Goal: Task Accomplishment & Management: Manage account settings

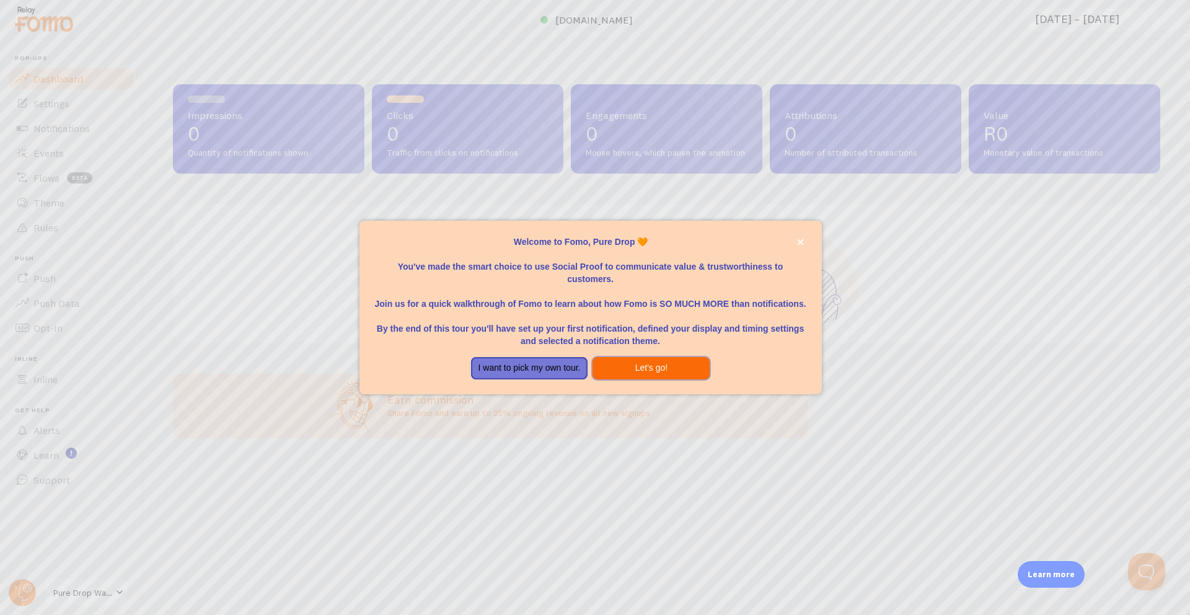
click at [619, 366] on button "Let's go!" at bounding box center [651, 368] width 117 height 22
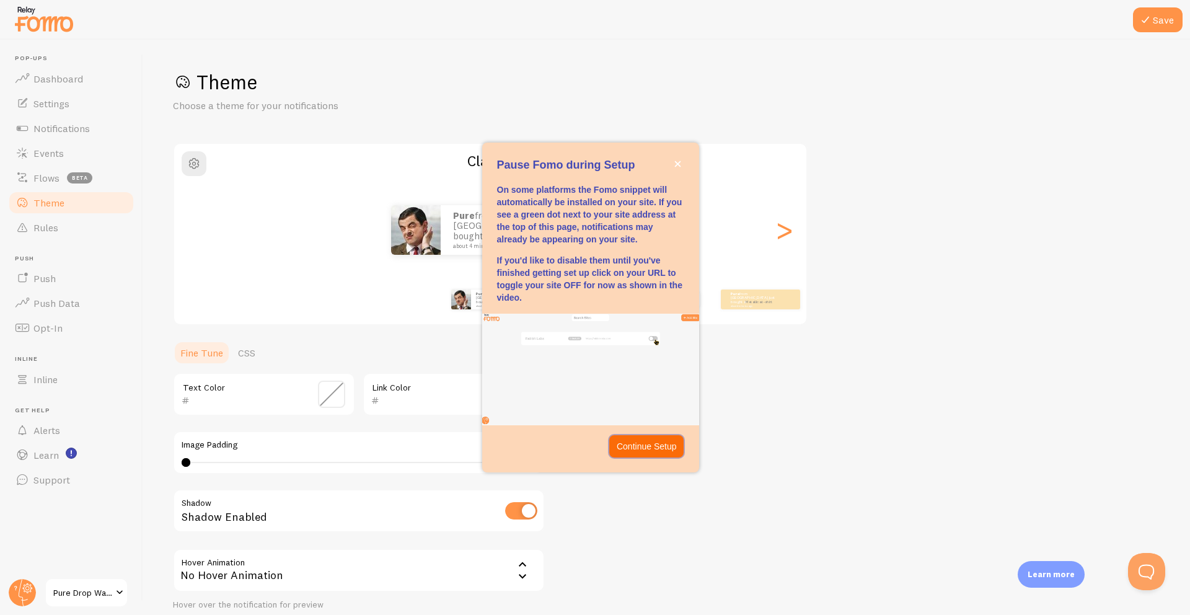
click at [648, 444] on p "Continue Setup" at bounding box center [647, 446] width 60 height 12
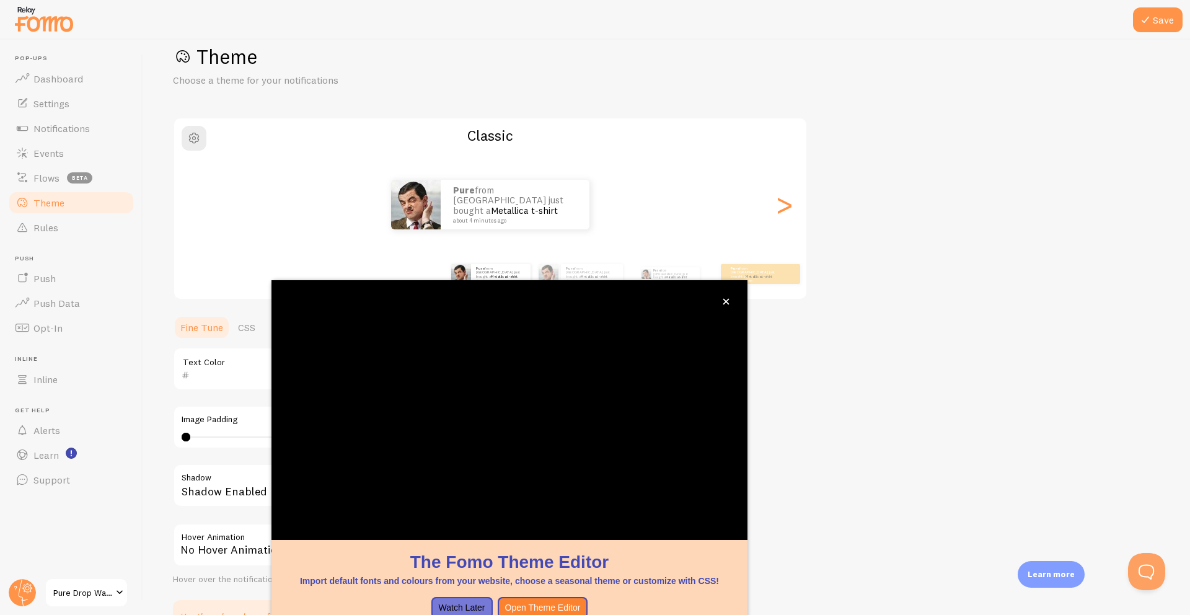
scroll to position [19, 0]
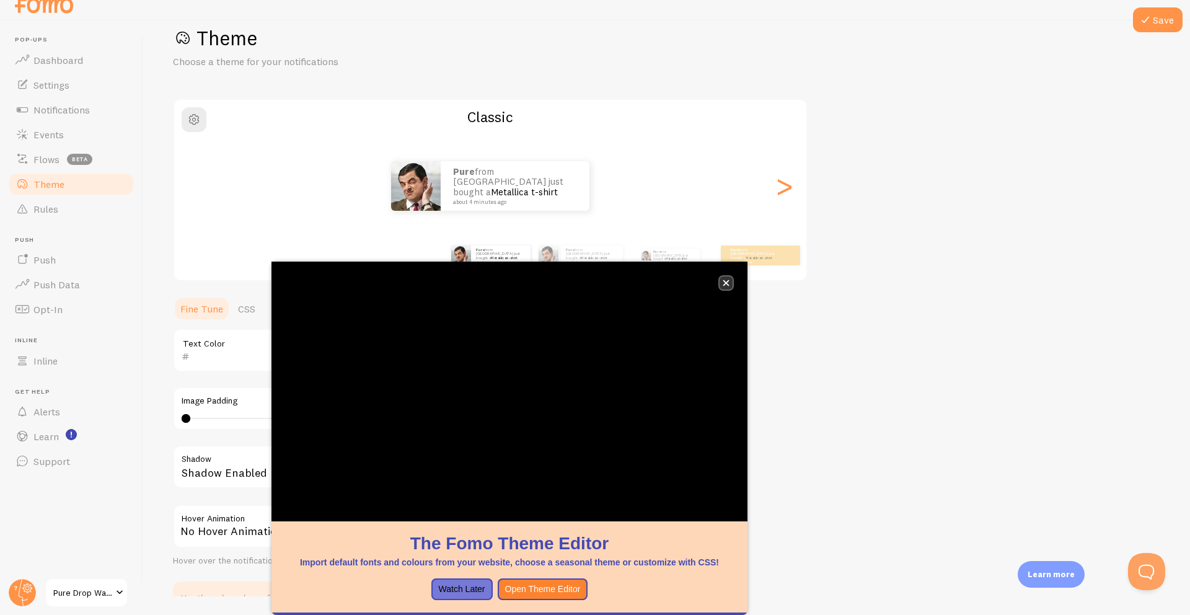
click at [726, 286] on button "close," at bounding box center [726, 282] width 13 height 13
click at [468, 590] on button "Watch Later" at bounding box center [461, 589] width 61 height 22
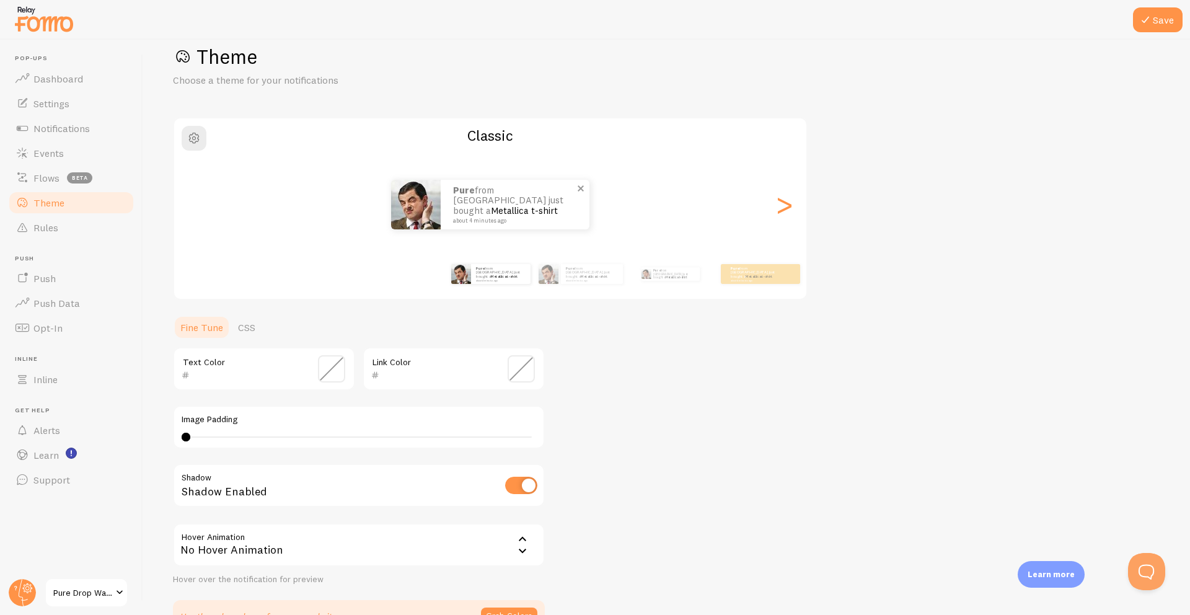
click at [558, 218] on small "about 4 minutes ago" at bounding box center [513, 221] width 120 height 6
click at [602, 213] on div "Pure from [GEOGRAPHIC_DATA] just bought a Metallica t-shirt about 4 minutes ago" at bounding box center [490, 205] width 632 height 50
click at [593, 274] on link "Metallica t-shirt" at bounding box center [594, 276] width 27 height 5
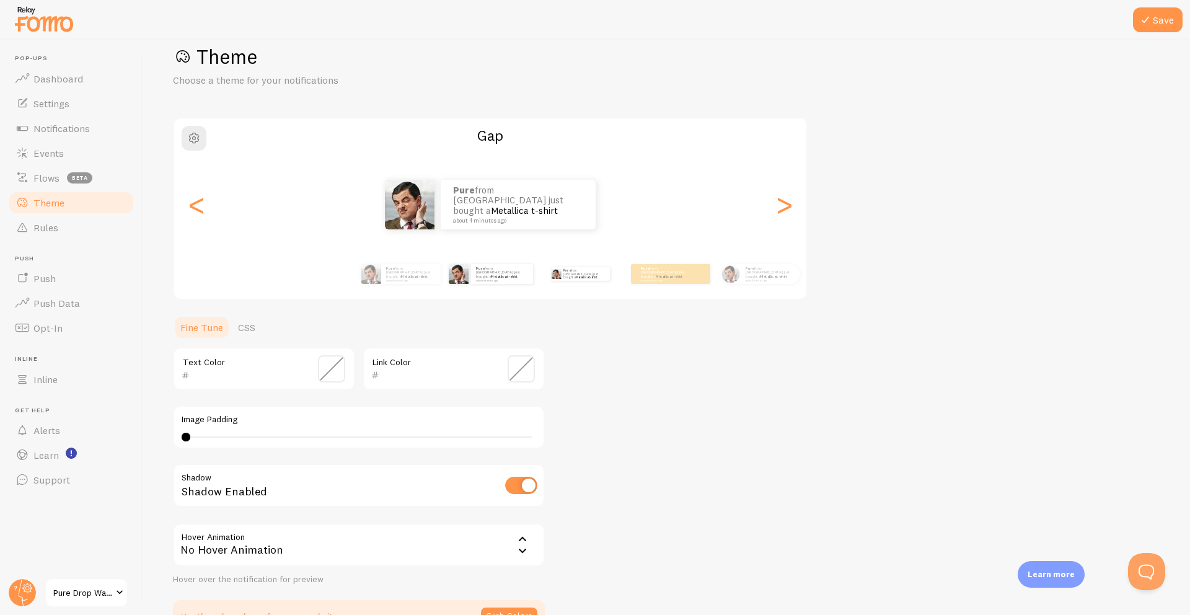
click at [611, 277] on div "Pure from [GEOGRAPHIC_DATA] just bought a Metallica t-shirt about 4 minutes ago" at bounding box center [581, 274] width 80 height 35
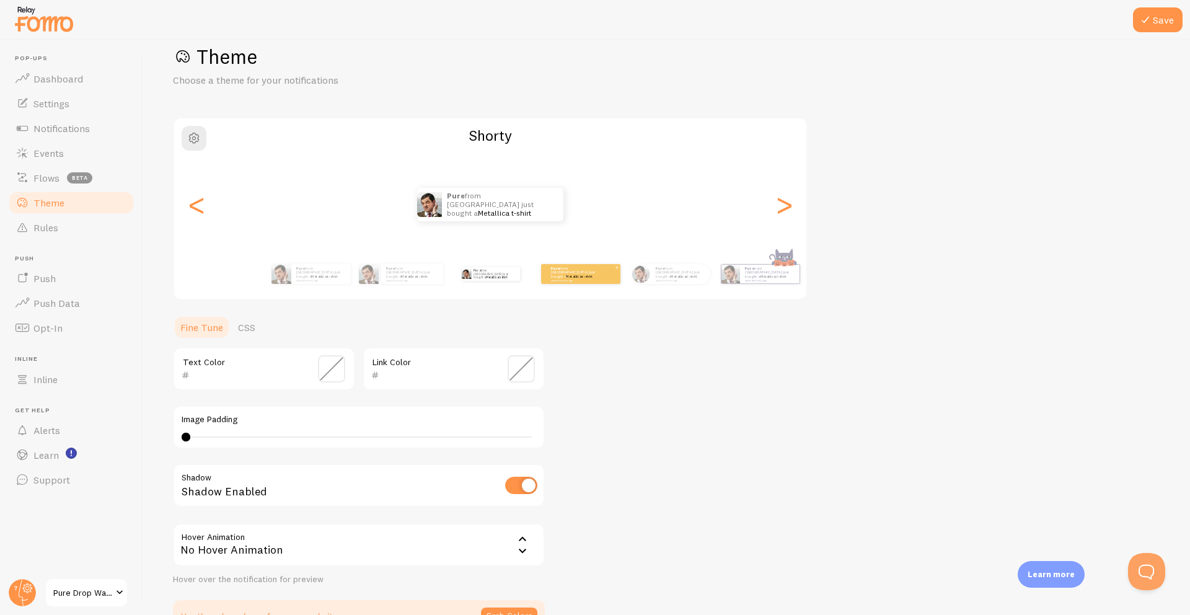
click at [604, 276] on div "Pure from [GEOGRAPHIC_DATA] just bought a Metallica t-shirt about 4 minutes ago" at bounding box center [580, 274] width 79 height 20
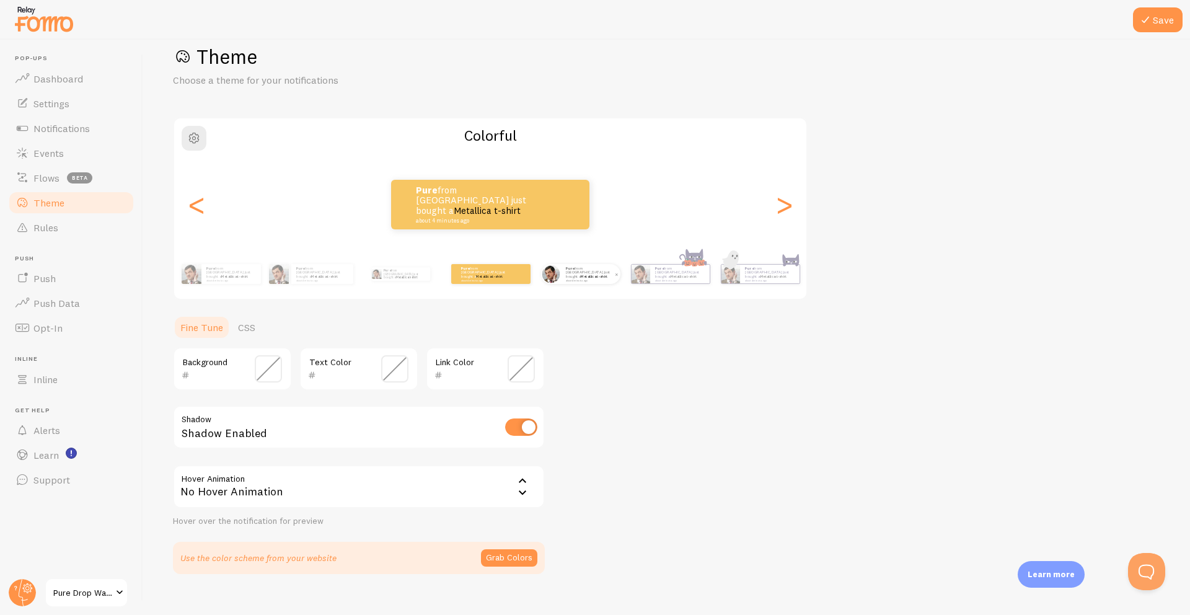
click at [607, 276] on link "Metallica t-shirt" at bounding box center [594, 276] width 27 height 5
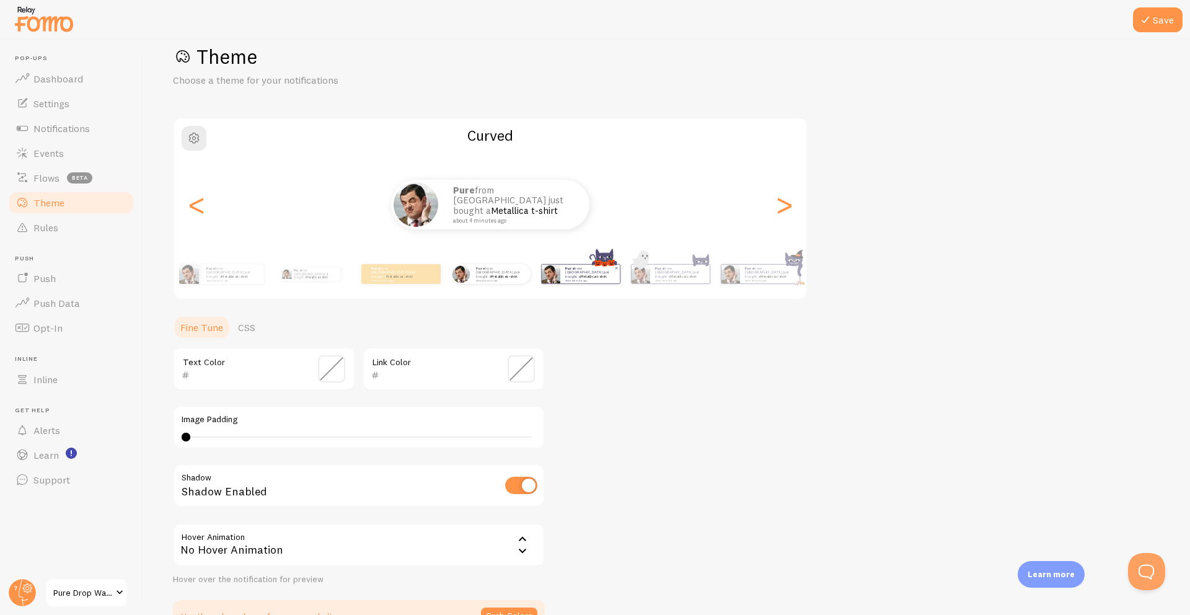
click at [611, 279] on small "about 4 minutes ago" at bounding box center [589, 280] width 48 height 2
type input "0"
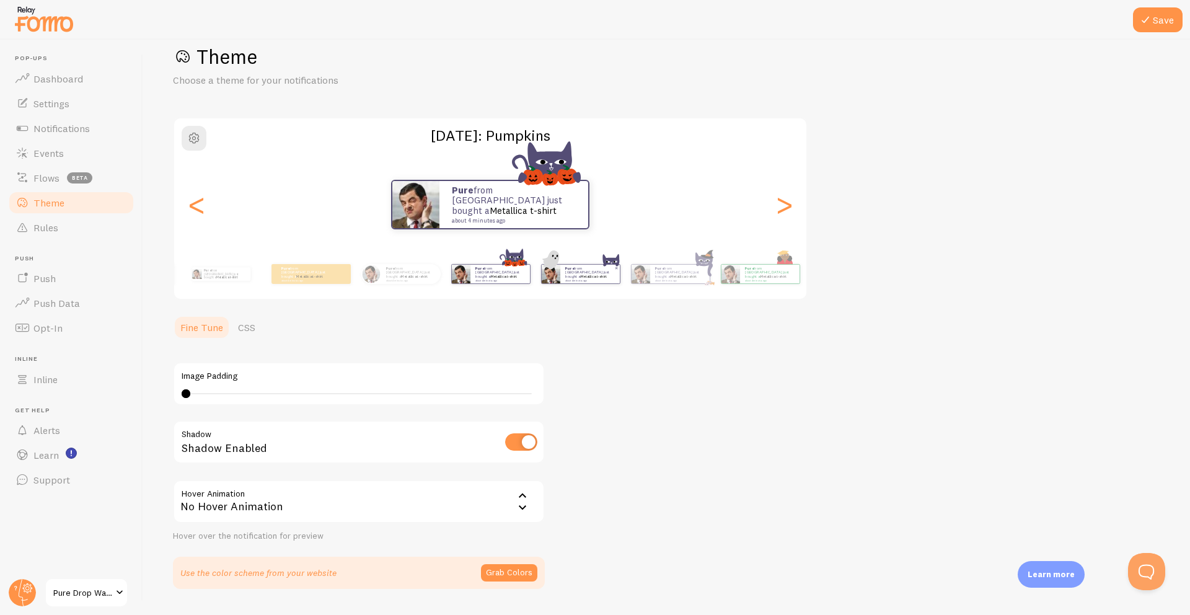
click at [611, 279] on small "about 4 minutes ago" at bounding box center [589, 280] width 48 height 2
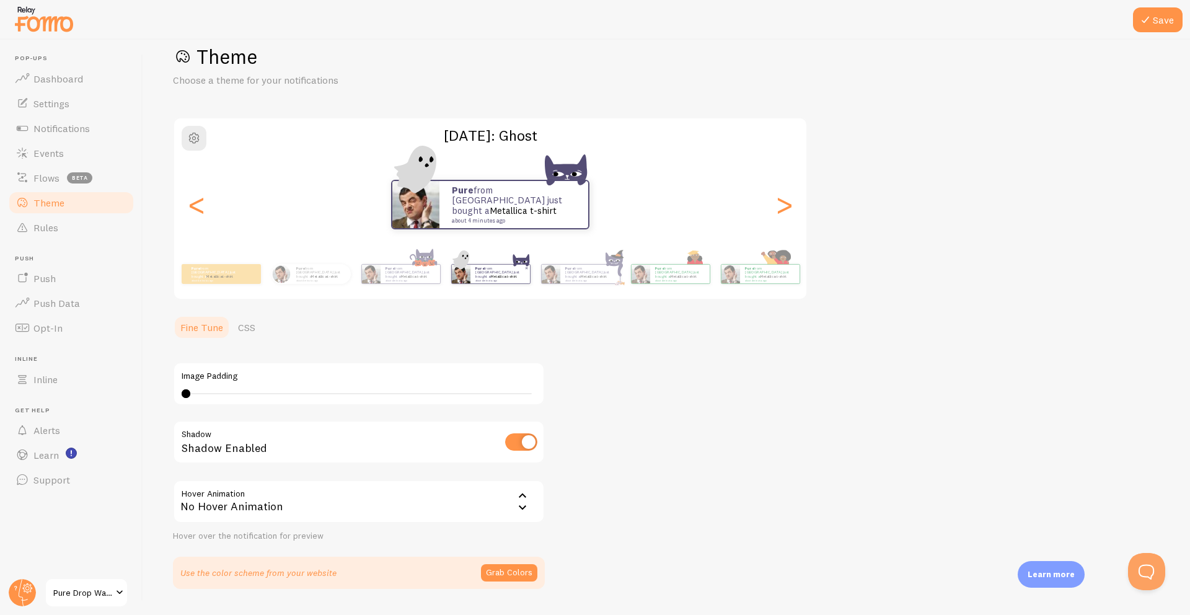
click at [591, 275] on div "Pure from [GEOGRAPHIC_DATA] just bought a Metallica t-shirt about 4 minutes ago…" at bounding box center [267, 274] width 712 height 35
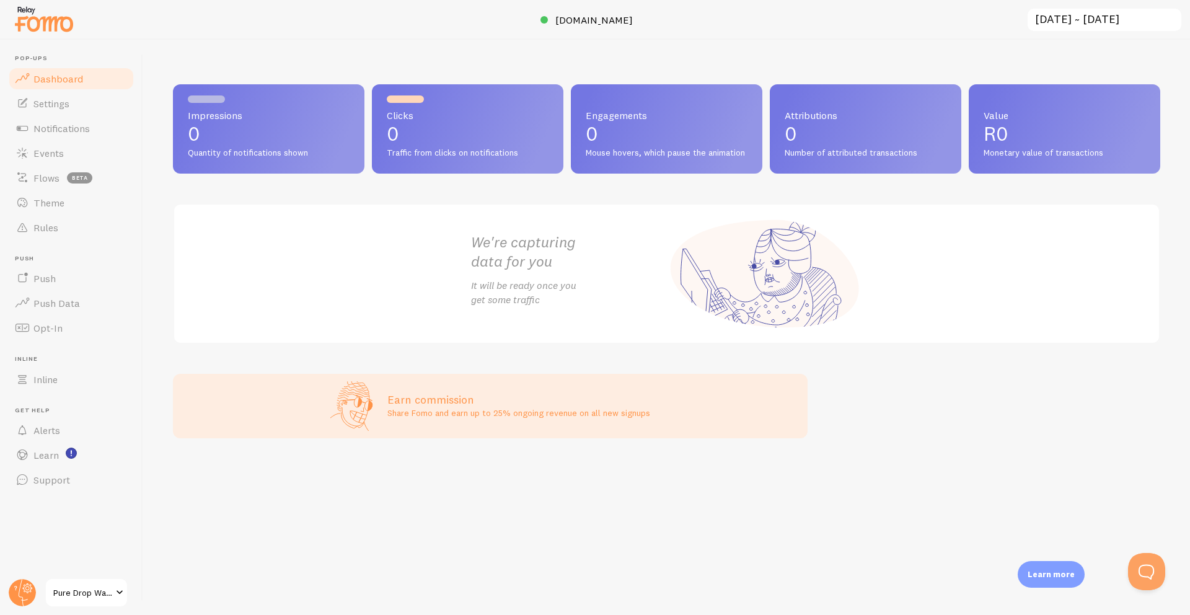
click at [118, 594] on span at bounding box center [119, 592] width 15 height 15
click at [56, 208] on span "Theme" at bounding box center [48, 202] width 31 height 12
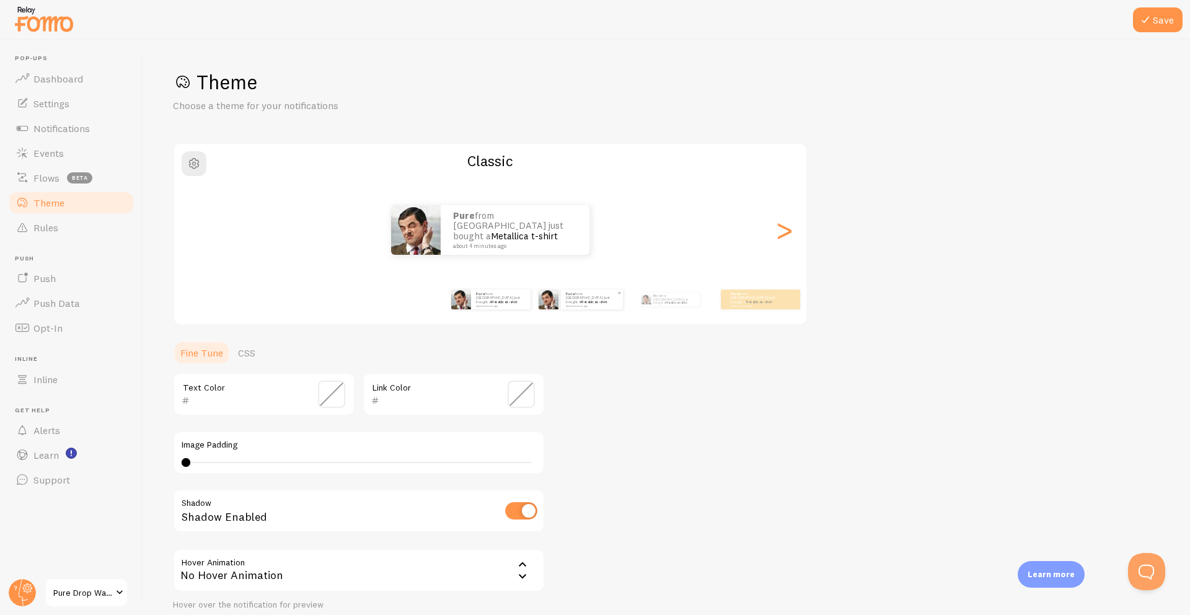
click at [566, 298] on p "Pure from [GEOGRAPHIC_DATA] just bought a Metallica t-shirt about 4 minutes ago" at bounding box center [592, 298] width 52 height 15
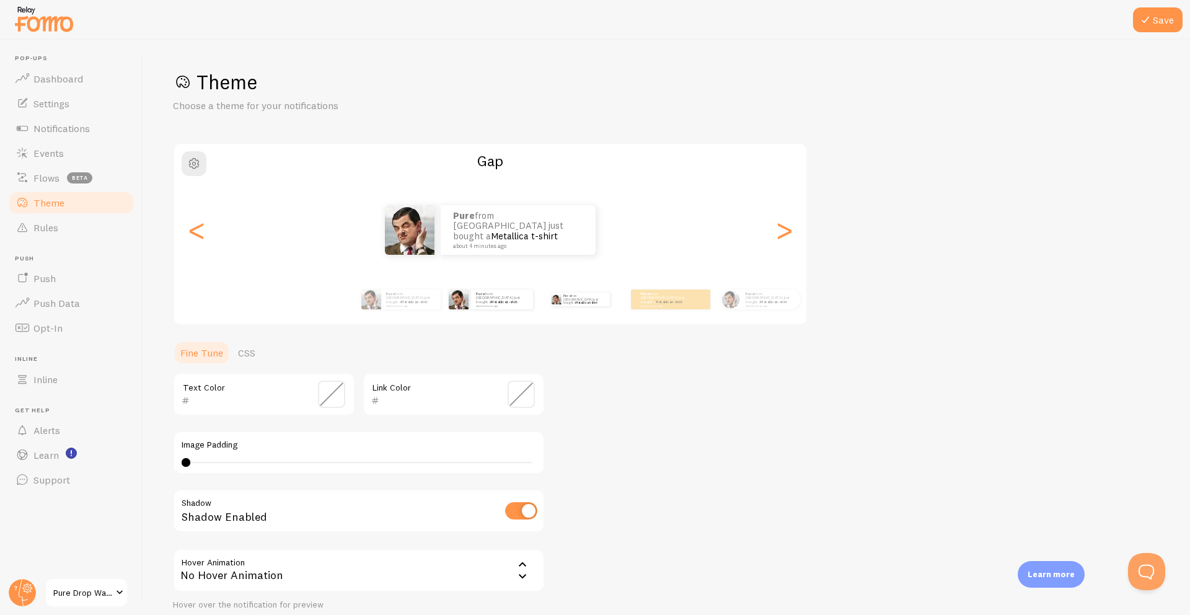
click at [560, 304] on div "Pure from [GEOGRAPHIC_DATA] just bought a Metallica t-shirt about 4 minutes ago" at bounding box center [581, 299] width 80 height 35
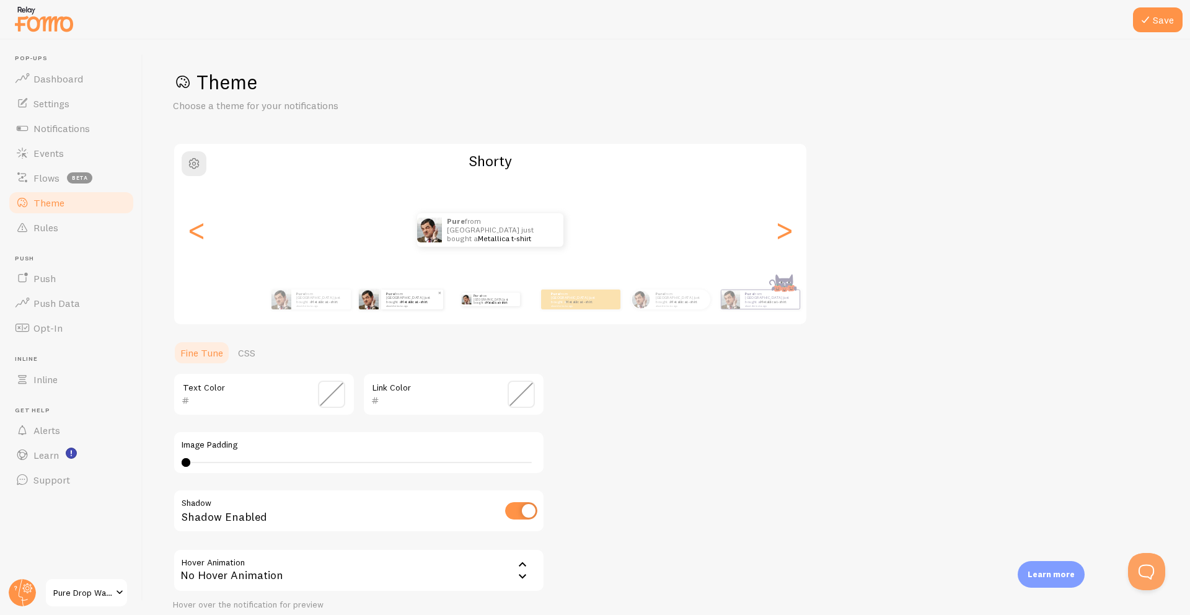
click at [405, 304] on small "about 4 minutes ago" at bounding box center [411, 305] width 51 height 2
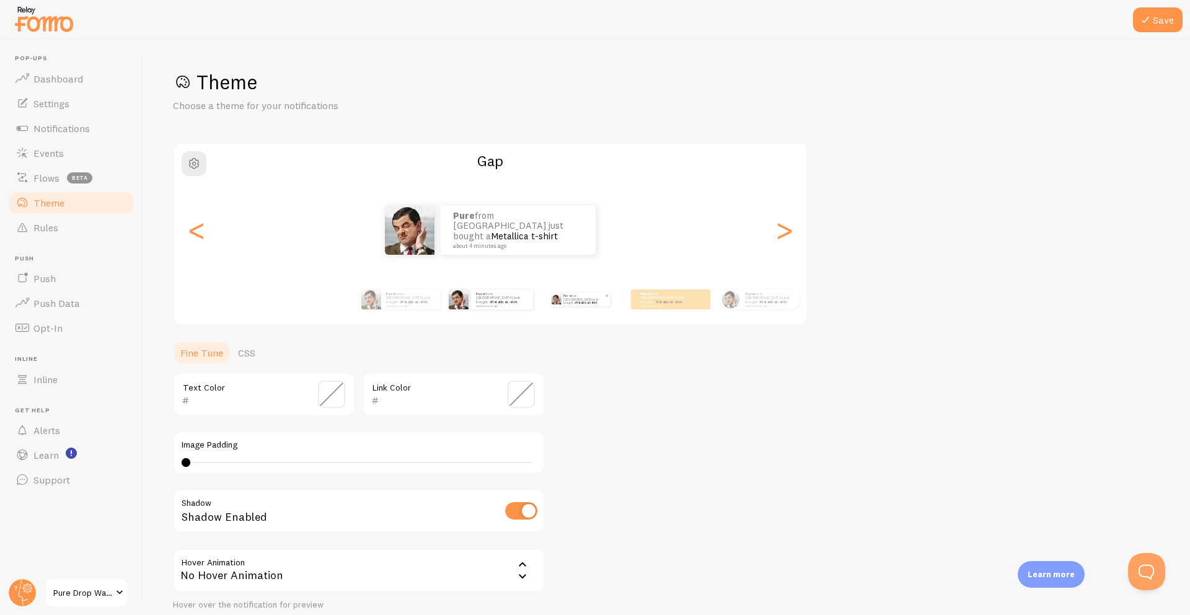
click at [566, 302] on p "Pure from [GEOGRAPHIC_DATA] just bought a Metallica t-shirt about 4 minutes ago" at bounding box center [584, 300] width 42 height 14
click at [565, 302] on p "Pure from [GEOGRAPHIC_DATA] just bought a Metallica t-shirt about 4 minutes ago" at bounding box center [584, 300] width 42 height 14
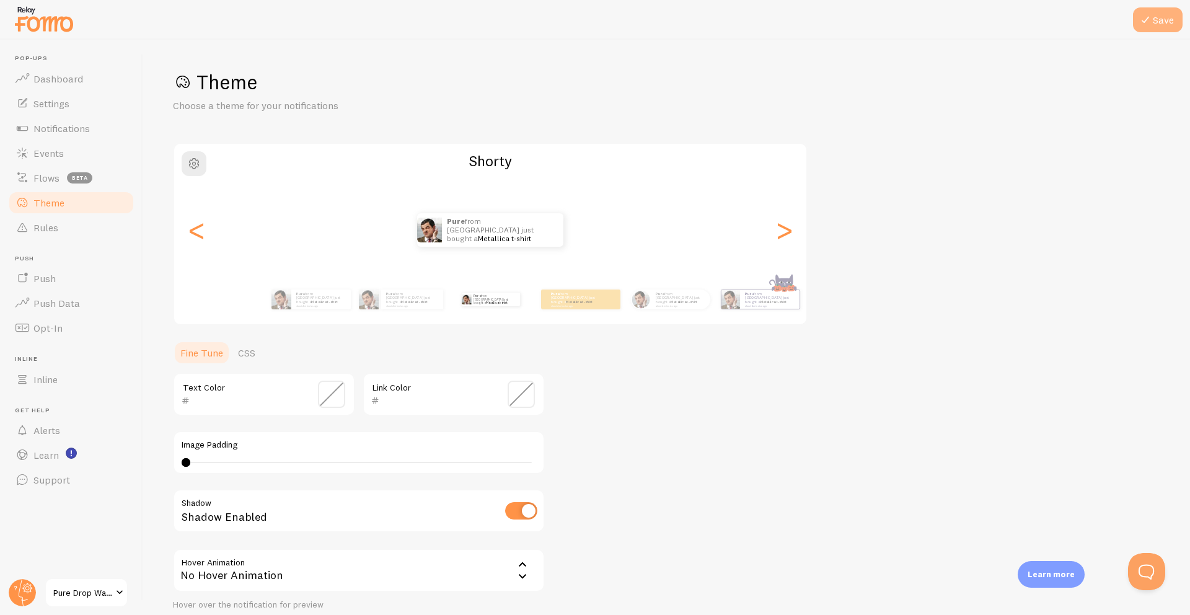
click at [1161, 22] on button "Save" at bounding box center [1158, 19] width 50 height 25
click at [60, 136] on link "Notifications" at bounding box center [71, 128] width 128 height 25
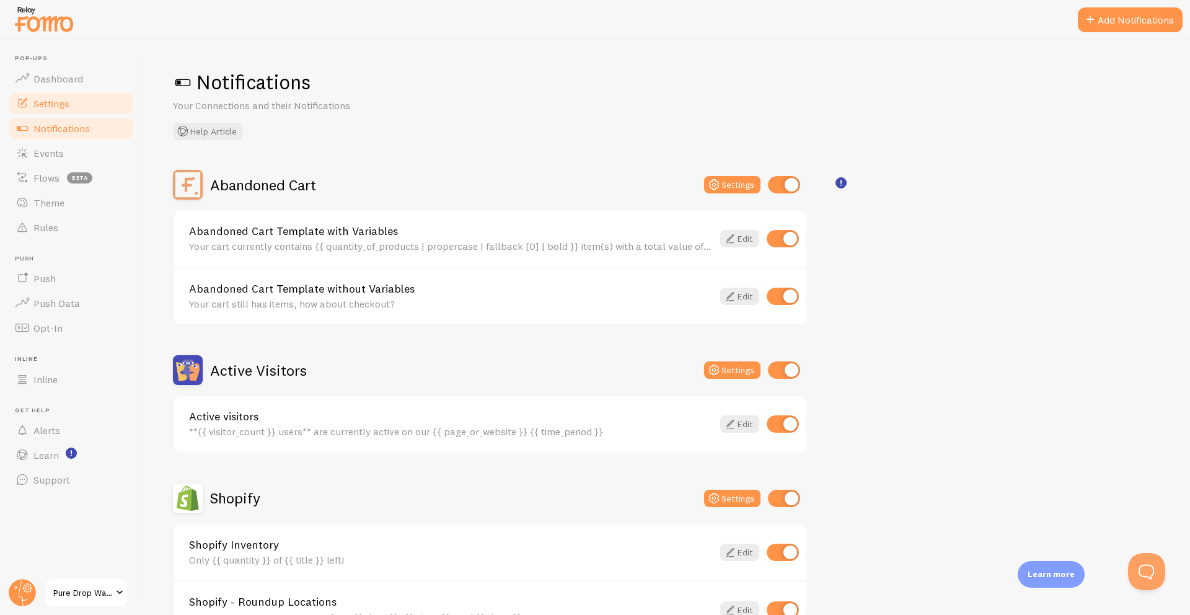
click at [79, 109] on link "Settings" at bounding box center [71, 103] width 128 height 25
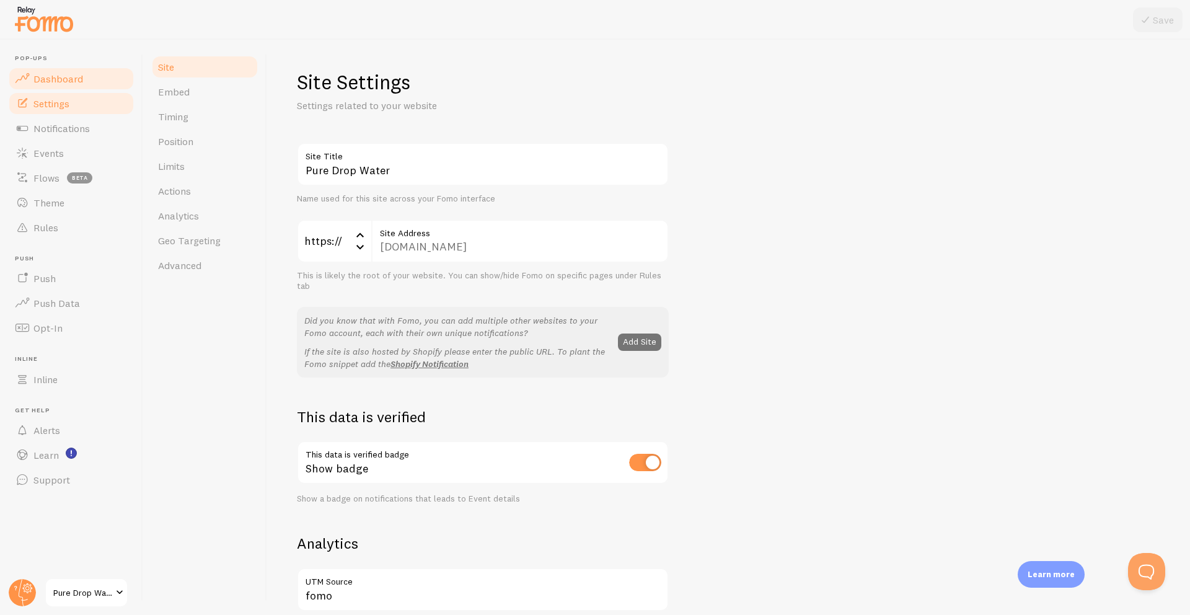
click at [79, 83] on span "Dashboard" at bounding box center [58, 79] width 50 height 12
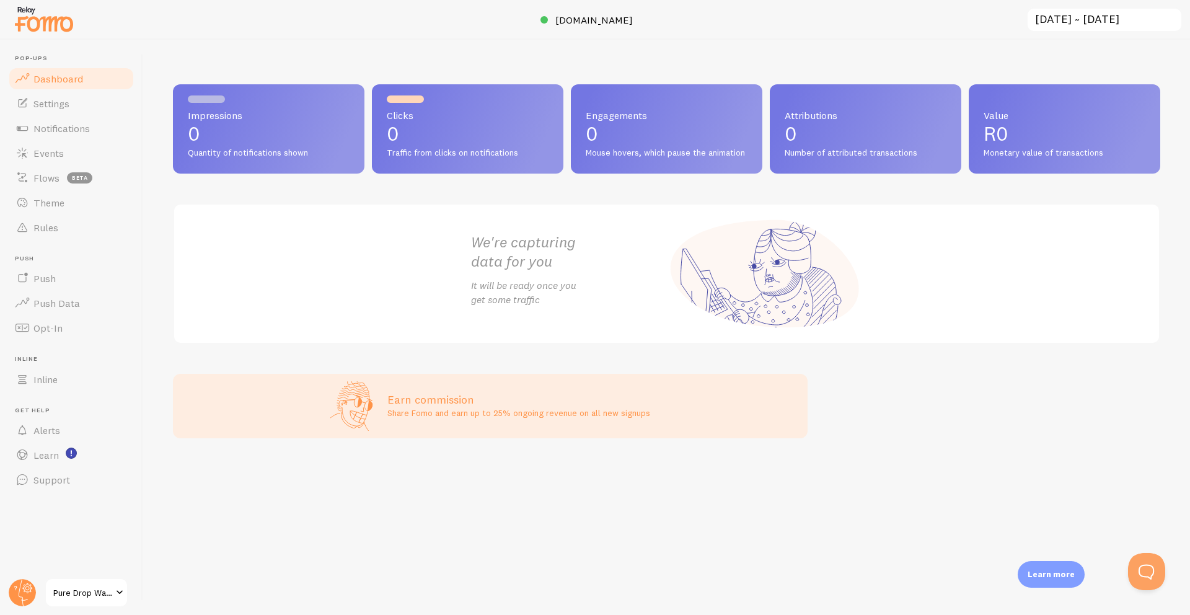
click at [1057, 157] on span "Monetary value of transactions" at bounding box center [1065, 153] width 162 height 11
click at [59, 156] on span "Events" at bounding box center [48, 153] width 30 height 12
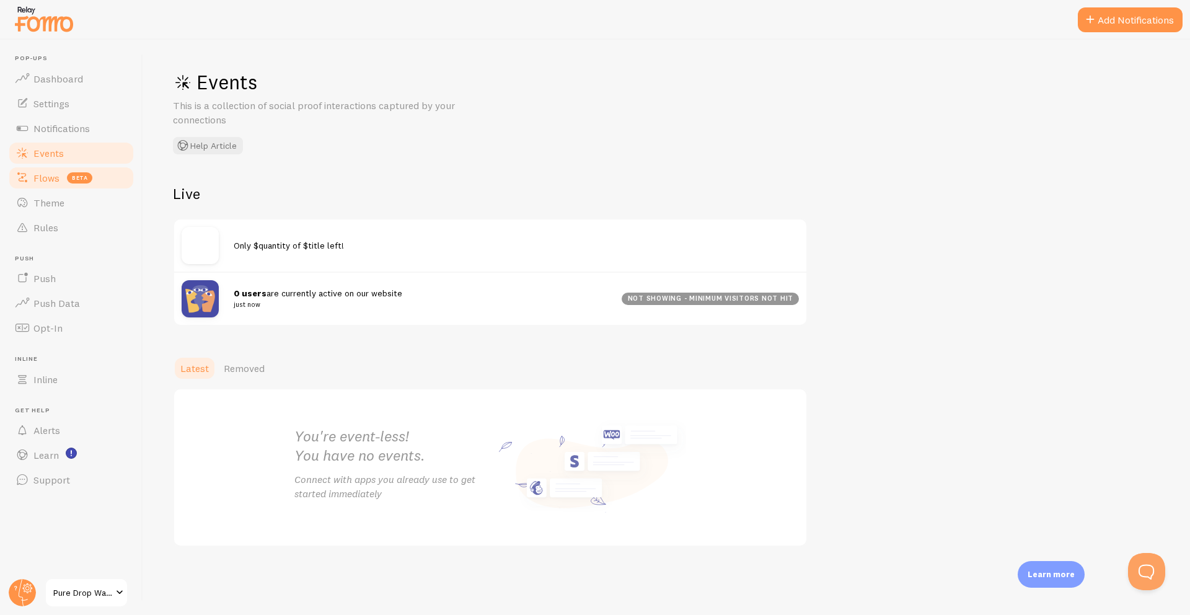
click at [55, 181] on span "Flows" at bounding box center [46, 178] width 26 height 12
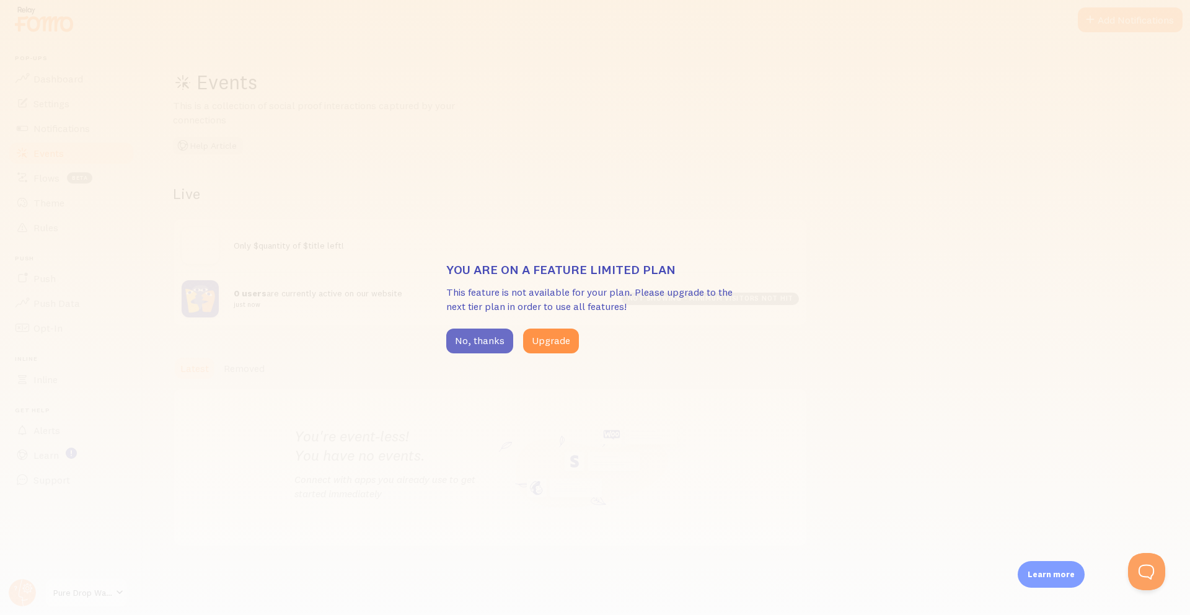
click at [461, 347] on button "No, thanks" at bounding box center [479, 341] width 67 height 25
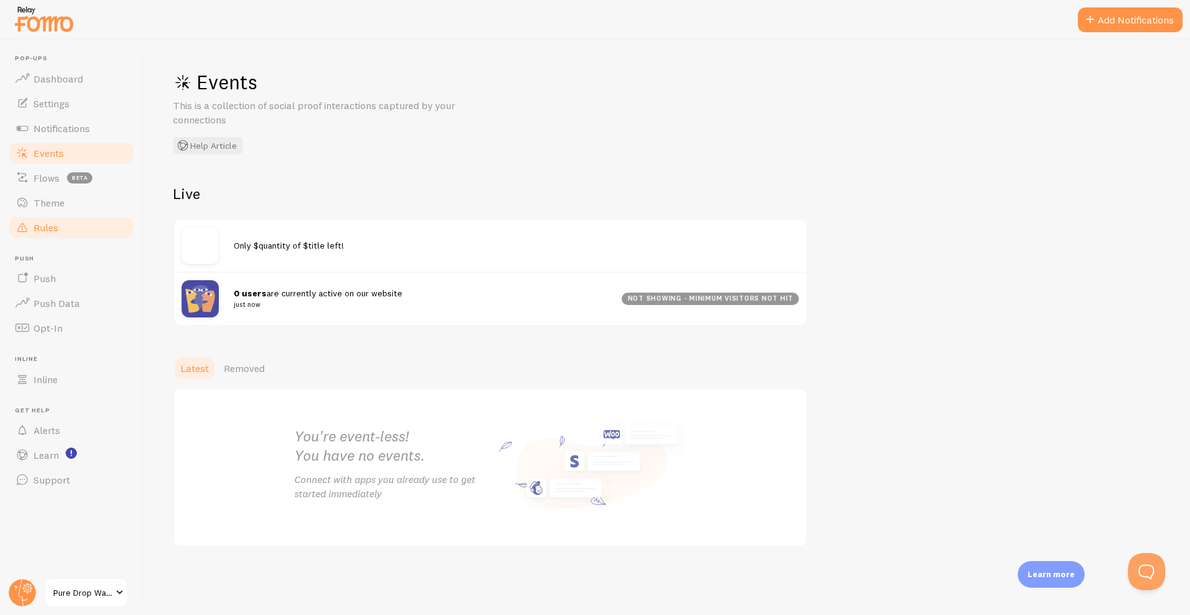
click at [61, 219] on link "Rules" at bounding box center [71, 227] width 128 height 25
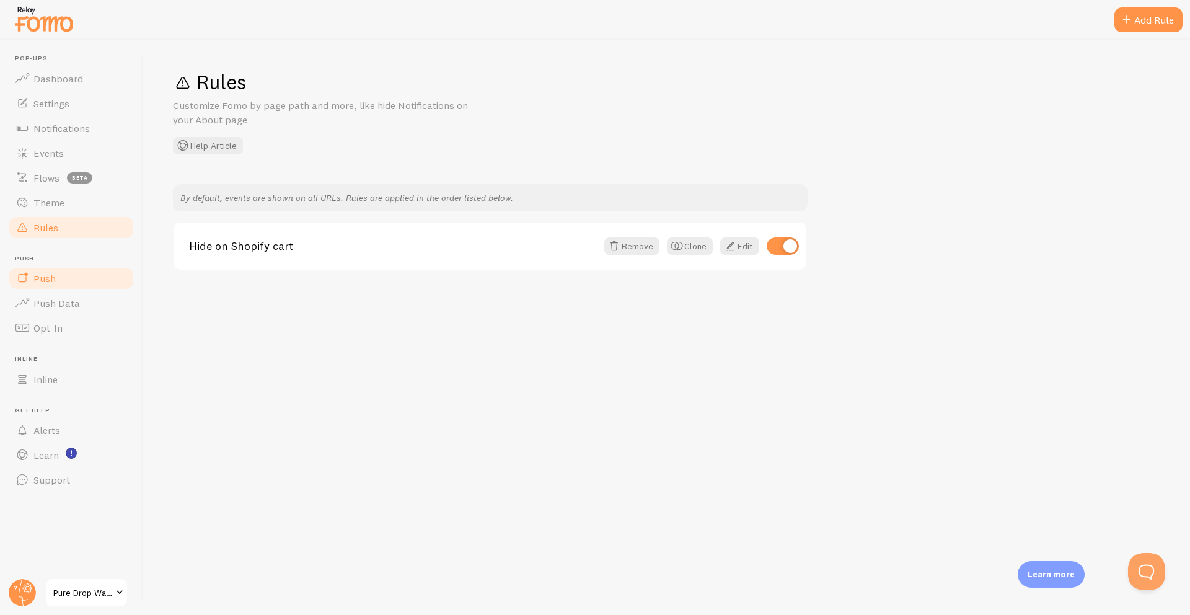
click at [47, 274] on span "Push" at bounding box center [44, 278] width 22 height 12
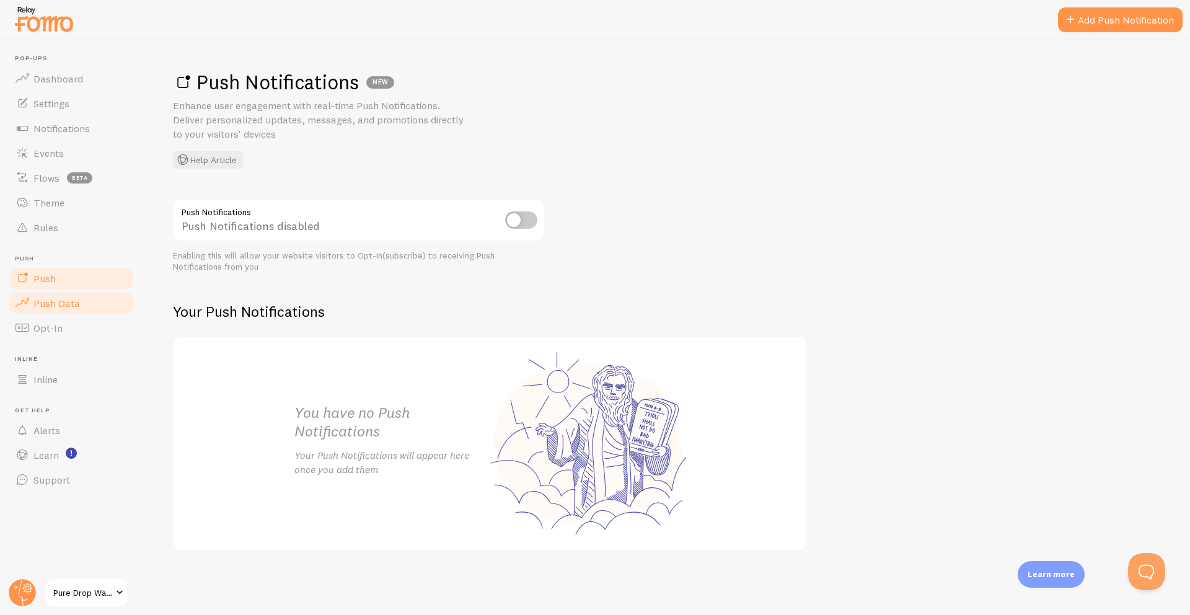
click at [77, 314] on link "Push Data" at bounding box center [71, 303] width 128 height 25
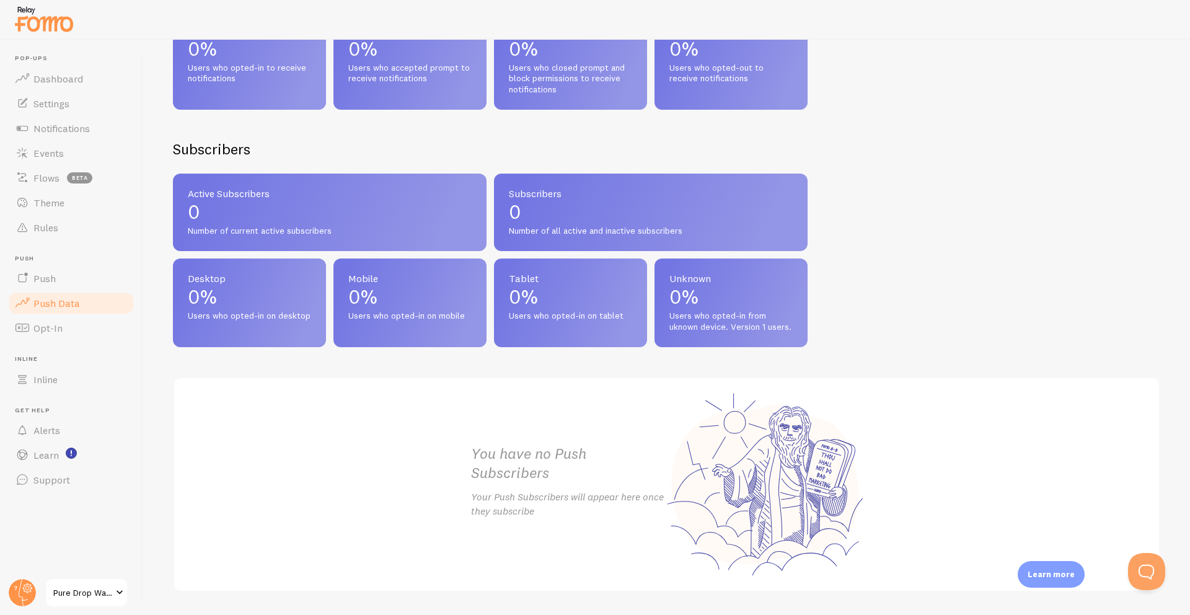
scroll to position [444, 0]
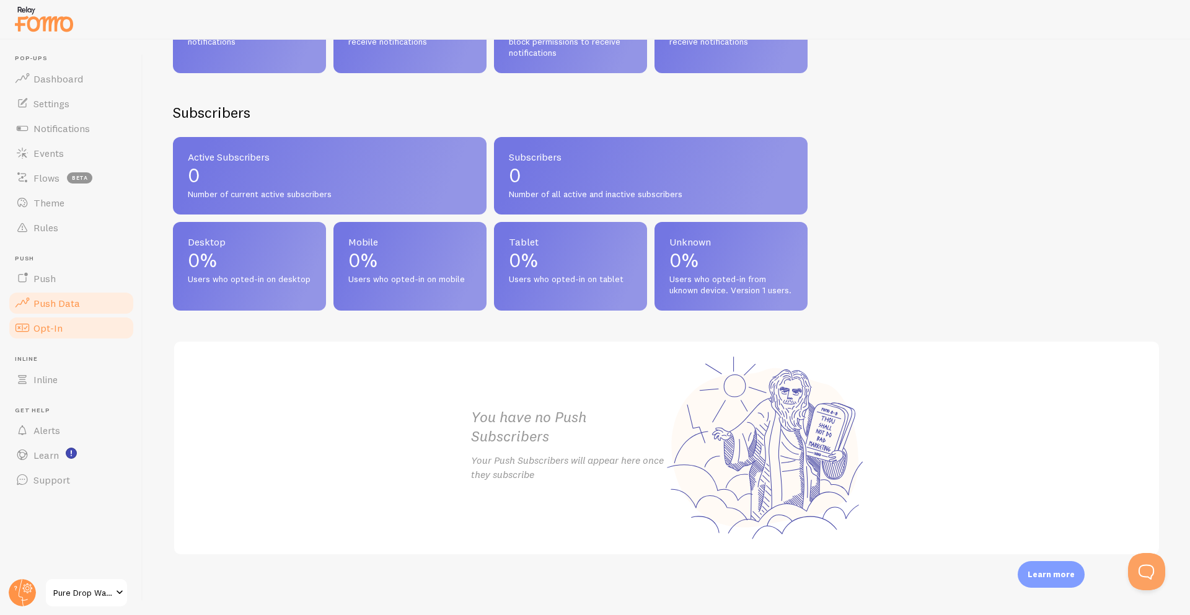
click at [58, 333] on span "Opt-In" at bounding box center [47, 328] width 29 height 12
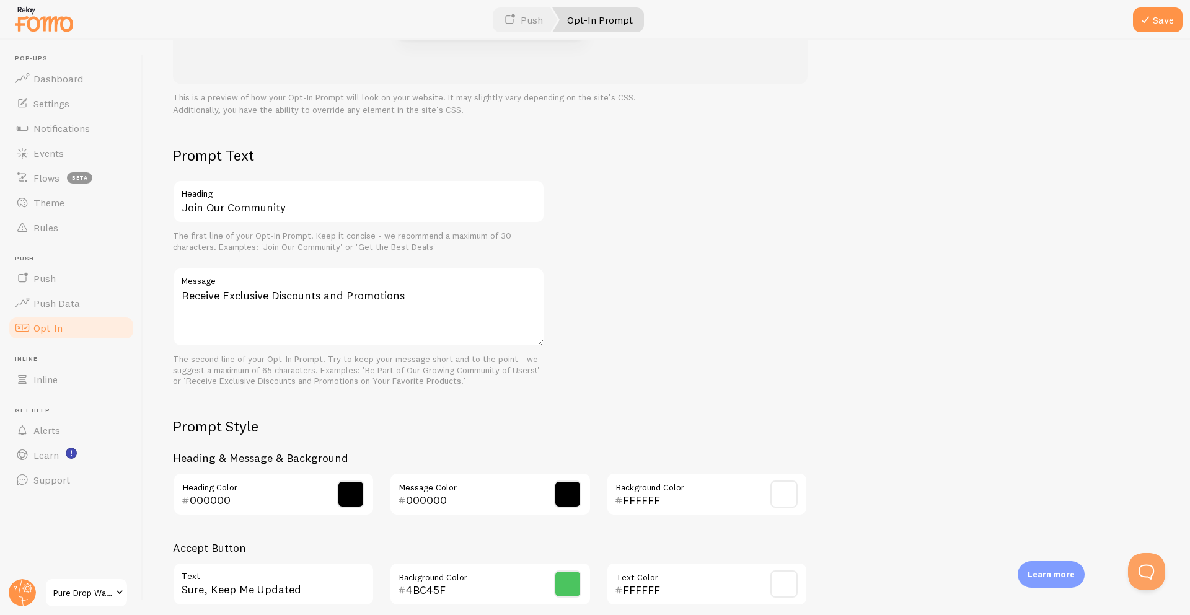
scroll to position [272, 0]
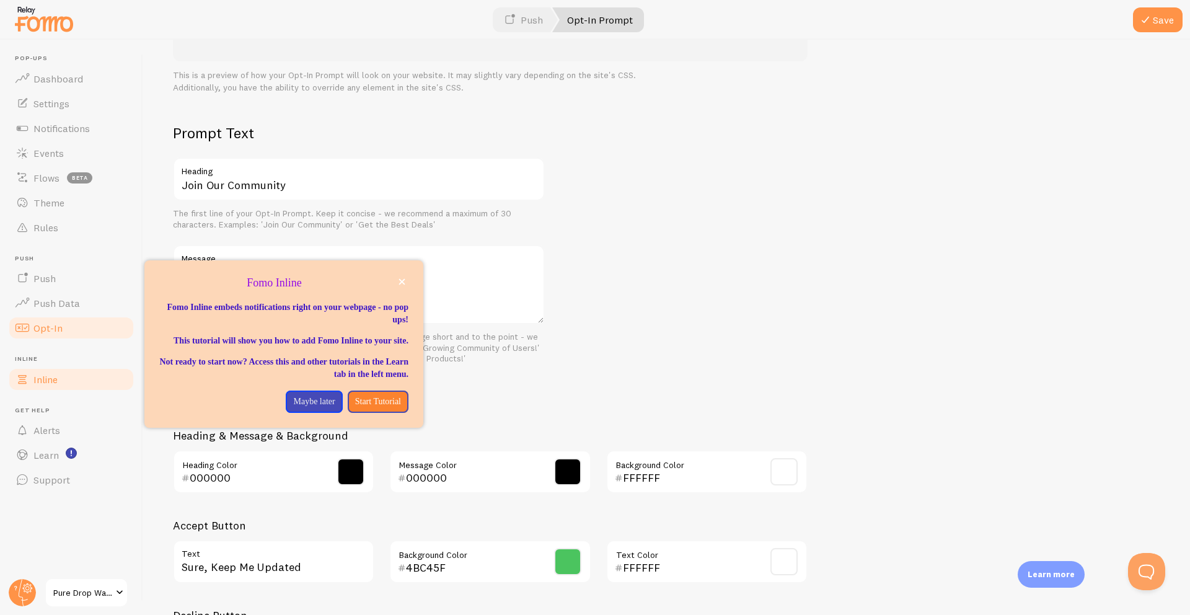
click at [53, 379] on span "Inline" at bounding box center [45, 379] width 24 height 12
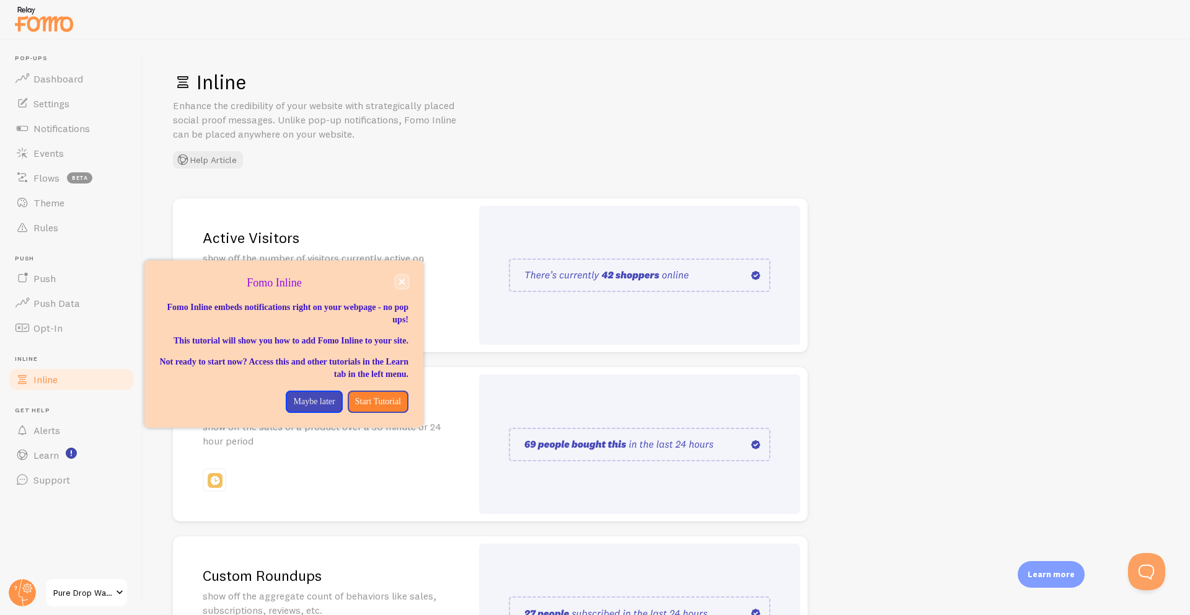
click at [405, 283] on button "close," at bounding box center [401, 281] width 13 height 13
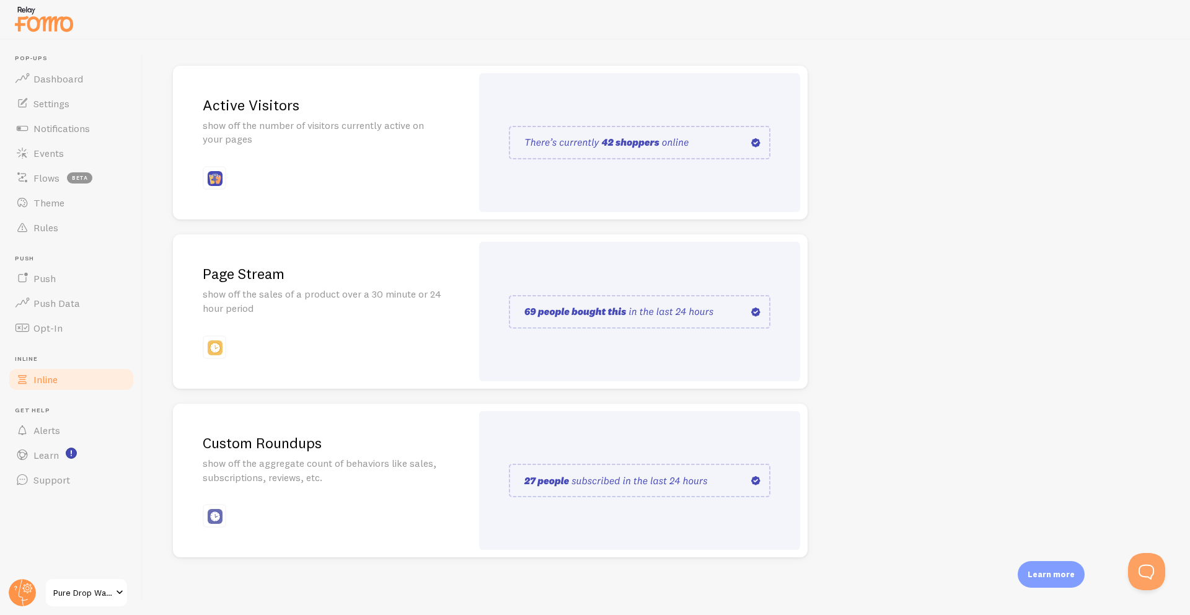
scroll to position [135, 0]
